Goal: Task Accomplishment & Management: Use online tool/utility

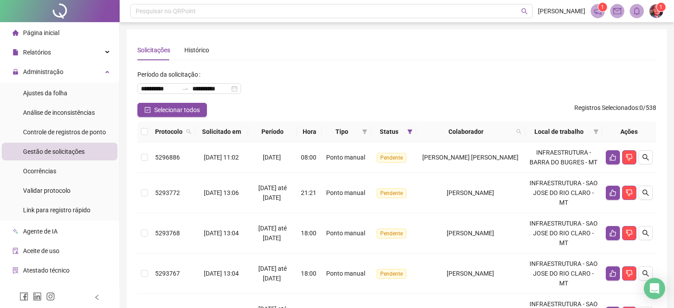
scroll to position [85, 0]
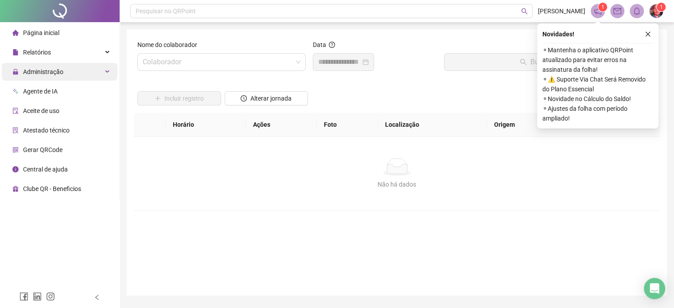
click at [51, 73] on span "Administração" at bounding box center [43, 71] width 40 height 7
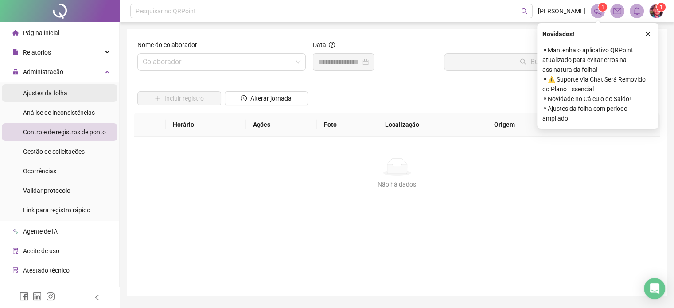
click at [49, 91] on span "Ajustes da folha" at bounding box center [45, 93] width 44 height 7
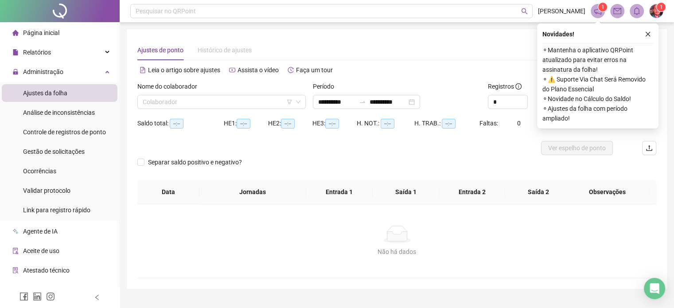
type input "**********"
click at [52, 51] on div "Relatórios" at bounding box center [60, 52] width 116 height 18
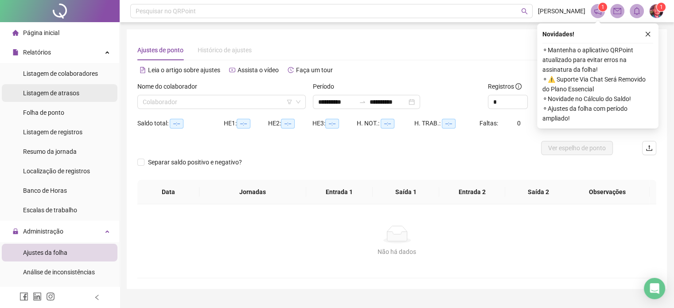
click at [52, 94] on span "Listagem de atrasos" at bounding box center [51, 93] width 56 height 7
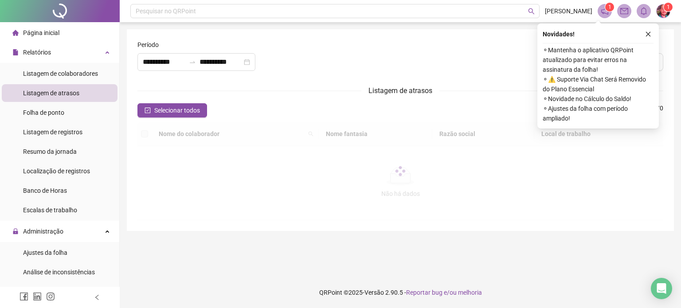
type input "**********"
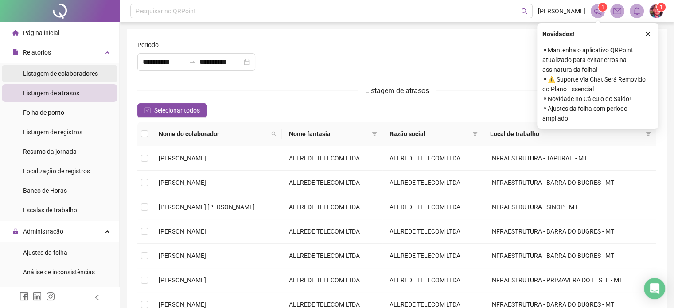
click at [55, 75] on span "Listagem de colaboradores" at bounding box center [60, 73] width 75 height 7
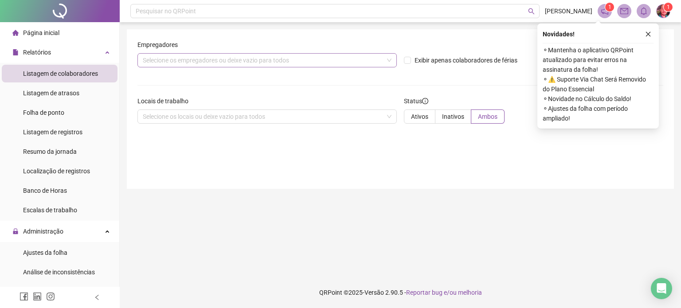
click at [238, 66] on div "Selecione os empregadores ou deixe vazio para todos" at bounding box center [266, 60] width 259 height 14
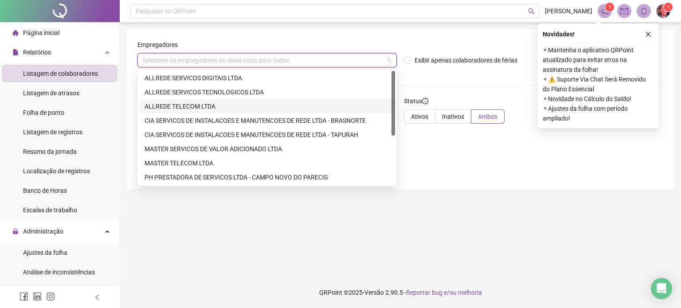
click at [192, 102] on div "ALLREDE TELECOM LTDA" at bounding box center [266, 107] width 245 height 10
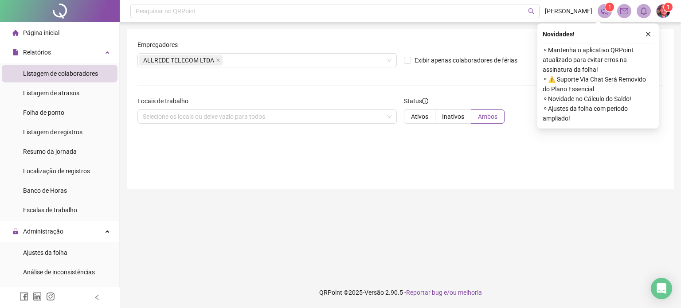
click at [422, 85] on div at bounding box center [400, 85] width 526 height 0
click at [646, 31] on icon "close" at bounding box center [648, 34] width 6 height 6
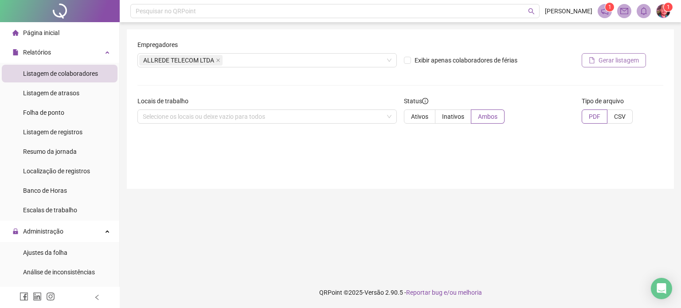
click at [605, 60] on span "Gerar listagem" at bounding box center [618, 60] width 40 height 10
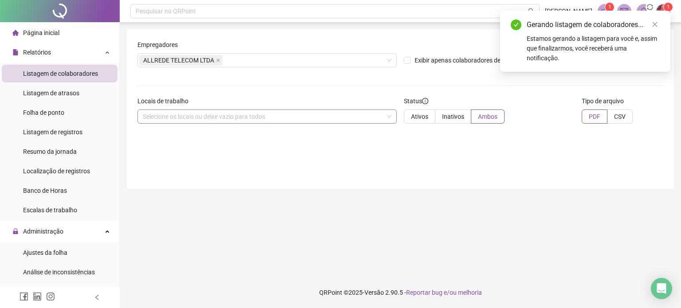
click at [316, 116] on div "Selecione os locais ou deixe vazio para todos" at bounding box center [266, 116] width 259 height 14
click at [457, 160] on div "Empregadores ALLREDE TELECOM LTDA Exibir apenas colaboradores de férias Gerar l…" at bounding box center [400, 109] width 547 height 160
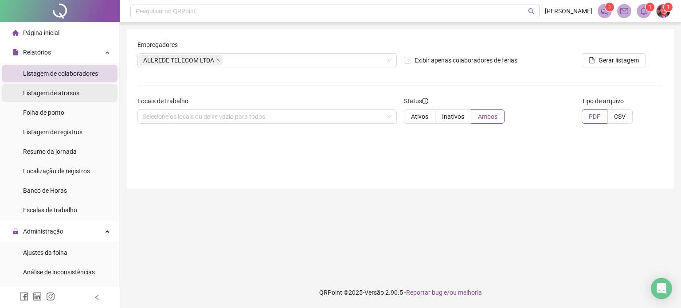
click at [49, 94] on span "Listagem de atrasos" at bounding box center [51, 93] width 56 height 7
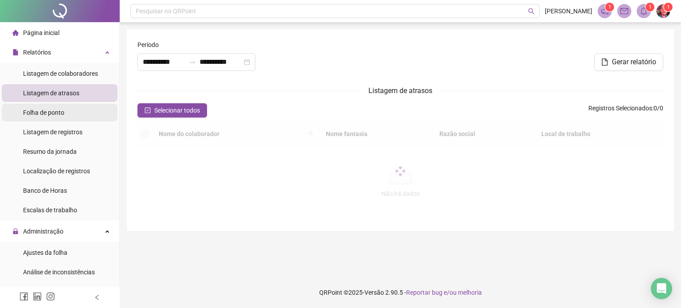
type input "**********"
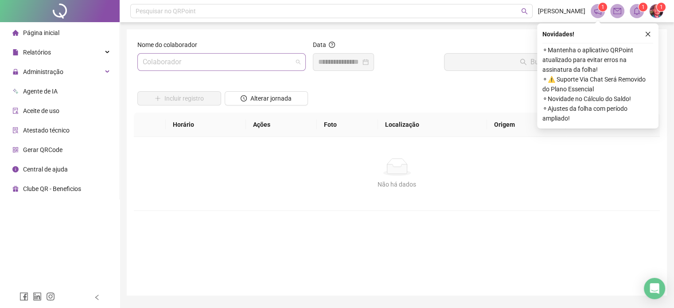
click at [226, 65] on input "search" at bounding box center [218, 62] width 150 height 17
click at [45, 55] on span "Relatórios" at bounding box center [37, 52] width 28 height 7
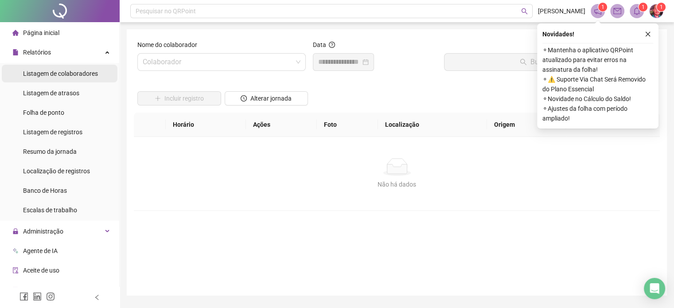
click at [58, 72] on span "Listagem de colaboradores" at bounding box center [60, 73] width 75 height 7
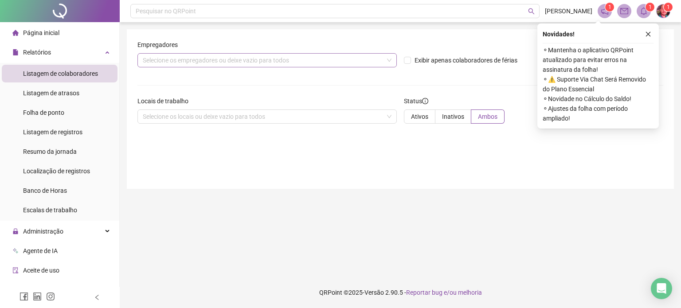
click at [203, 63] on div "Selecione os empregadores ou deixe vazio para todos" at bounding box center [266, 60] width 259 height 14
click at [335, 60] on div "Selecione os empregadores ou deixe vazio para todos" at bounding box center [266, 60] width 259 height 14
click at [336, 59] on div "Selecione os empregadores ou deixe vazio para todos" at bounding box center [266, 60] width 259 height 14
click at [341, 59] on div "Selecione os empregadores ou deixe vazio para todos" at bounding box center [266, 60] width 259 height 14
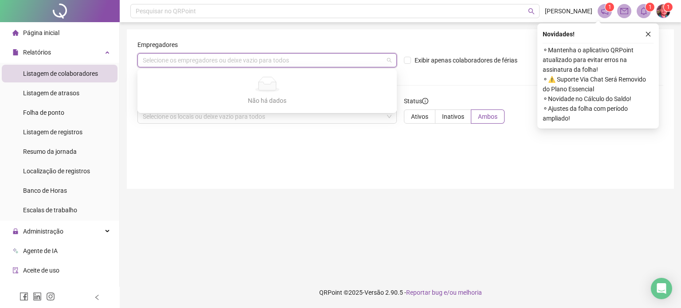
drag, startPoint x: 645, startPoint y: 31, endPoint x: 657, endPoint y: 86, distance: 55.4
click at [646, 31] on icon "close" at bounding box center [648, 34] width 6 height 6
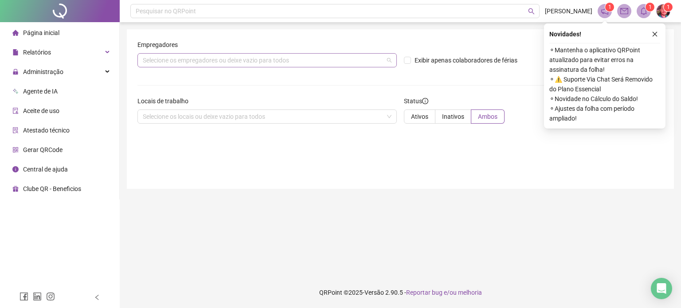
click at [189, 57] on div "Selecione os empregadores ou deixe vazio para todos" at bounding box center [266, 60] width 259 height 14
click at [409, 41] on label at bounding box center [407, 45] width 6 height 10
click at [390, 61] on div "Selecione os empregadores ou deixe vazio para todos" at bounding box center [266, 60] width 259 height 14
drag, startPoint x: 421, startPoint y: 39, endPoint x: 557, endPoint y: 47, distance: 135.8
click at [424, 40] on div "Empregadores Selecione os empregadores ou deixe vazio para todos Exibir apenas …" at bounding box center [400, 109] width 547 height 160
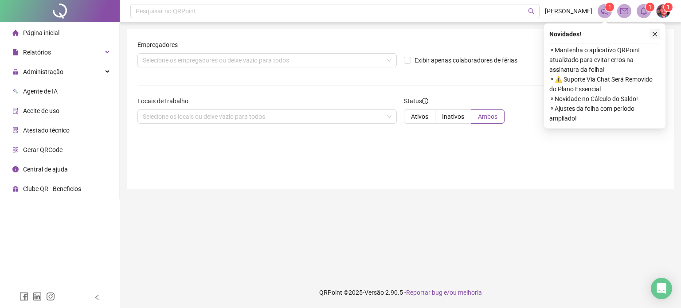
click at [652, 33] on icon "close" at bounding box center [655, 34] width 6 height 6
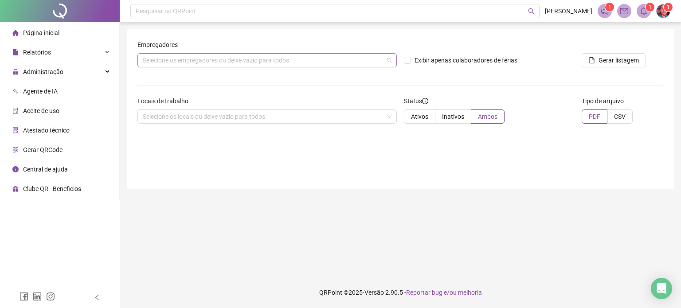
click at [388, 61] on div "Selecione os empregadores ou deixe vazio para todos" at bounding box center [266, 60] width 259 height 14
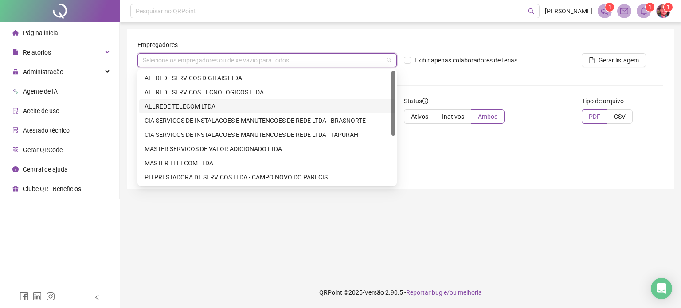
click at [197, 105] on div "ALLREDE TELECOM LTDA" at bounding box center [266, 107] width 245 height 10
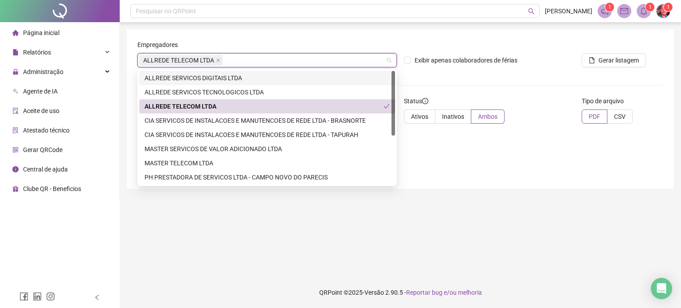
click at [355, 21] on header "Pesquisar no QRPoint [PERSON_NAME] 1 1 1" at bounding box center [400, 11] width 561 height 22
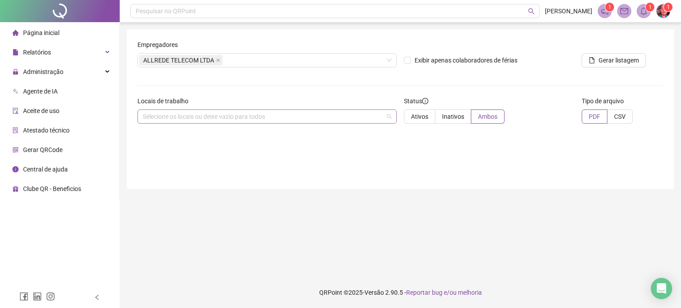
click at [232, 116] on div "Selecione os locais ou deixe vazio para todos" at bounding box center [266, 116] width 259 height 14
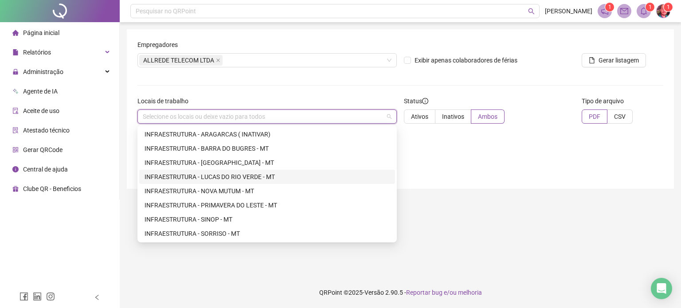
click at [199, 180] on div "INFRAESTRUTURA - LUCAS DO RIO VERDE - MT" at bounding box center [266, 177] width 245 height 10
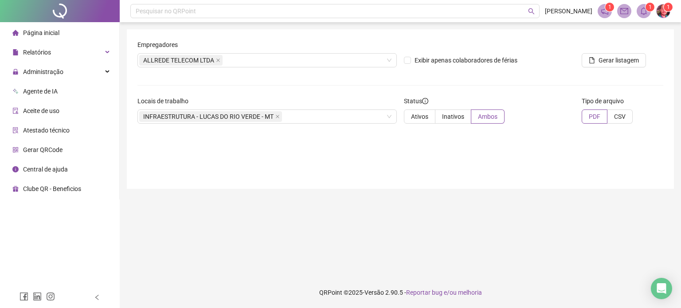
click at [448, 148] on div "Empregadores ALLREDE TELECOM LTDA Exibir apenas colaboradores de férias Gerar l…" at bounding box center [400, 109] width 547 height 160
click at [615, 62] on span "Gerar listagem" at bounding box center [618, 60] width 40 height 10
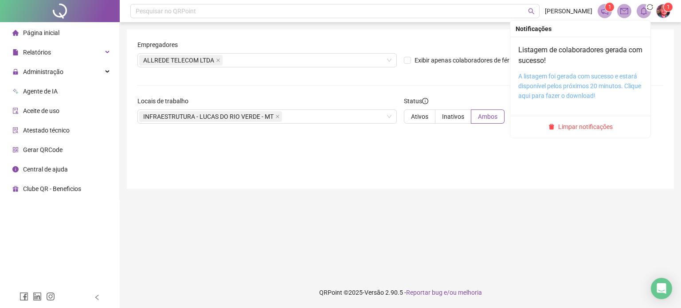
click at [565, 86] on link "A listagem foi gerada com sucesso e estará disponível pelos próximos 20 minutos…" at bounding box center [579, 86] width 123 height 27
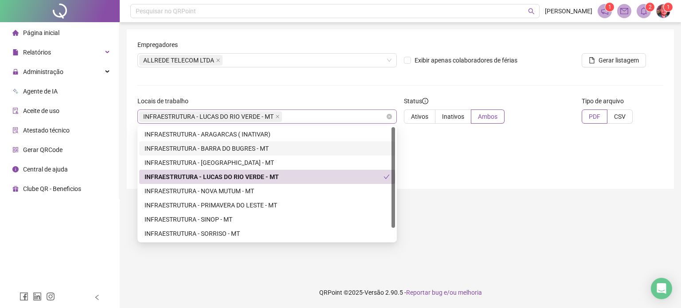
click at [379, 113] on div "INFRAESTRUTURA - LUCAS DO RIO VERDE - MT" at bounding box center [266, 116] width 259 height 14
click at [222, 191] on div "INFRAESTRUTURA - NOVA MUTUM - MT" at bounding box center [266, 191] width 245 height 10
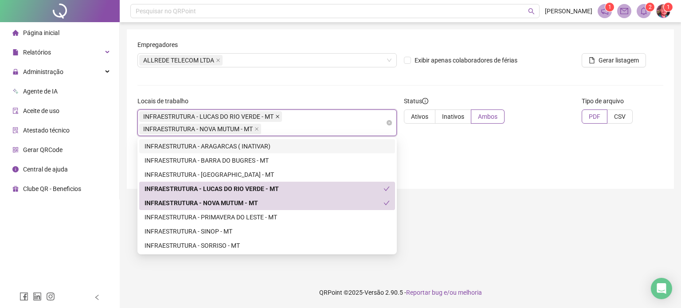
click at [278, 116] on icon "close" at bounding box center [278, 117] width 4 height 4
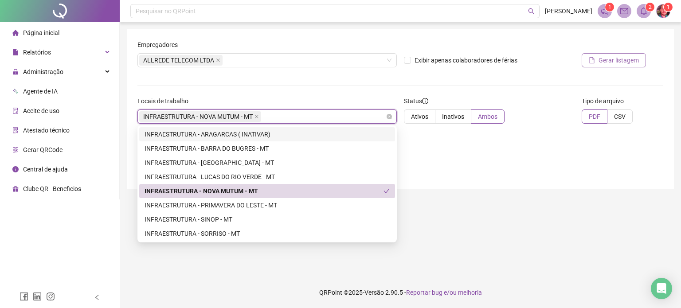
click at [613, 61] on span "Gerar listagem" at bounding box center [618, 60] width 40 height 10
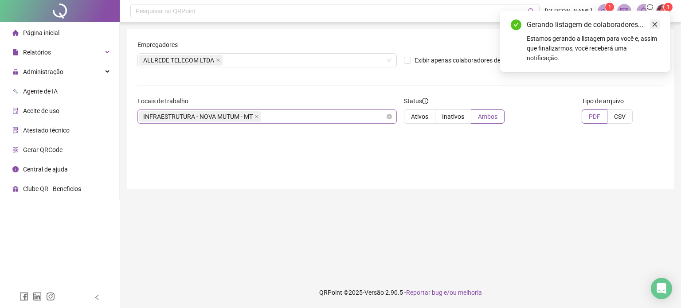
click at [654, 21] on link "Close" at bounding box center [655, 25] width 10 height 10
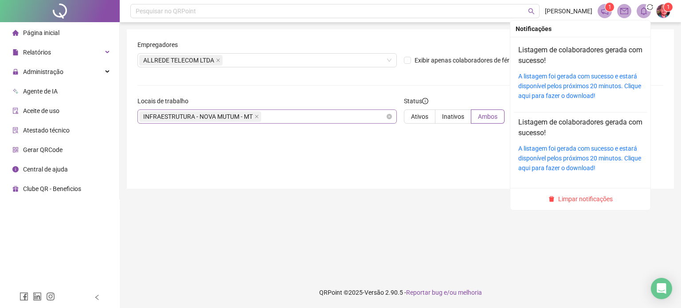
click at [640, 11] on icon "bell" at bounding box center [644, 11] width 8 height 8
click at [574, 86] on link "A listagem foi gerada com sucesso e estará disponível pelos próximos 20 minutos…" at bounding box center [579, 86] width 123 height 27
